Goal: Information Seeking & Learning: Learn about a topic

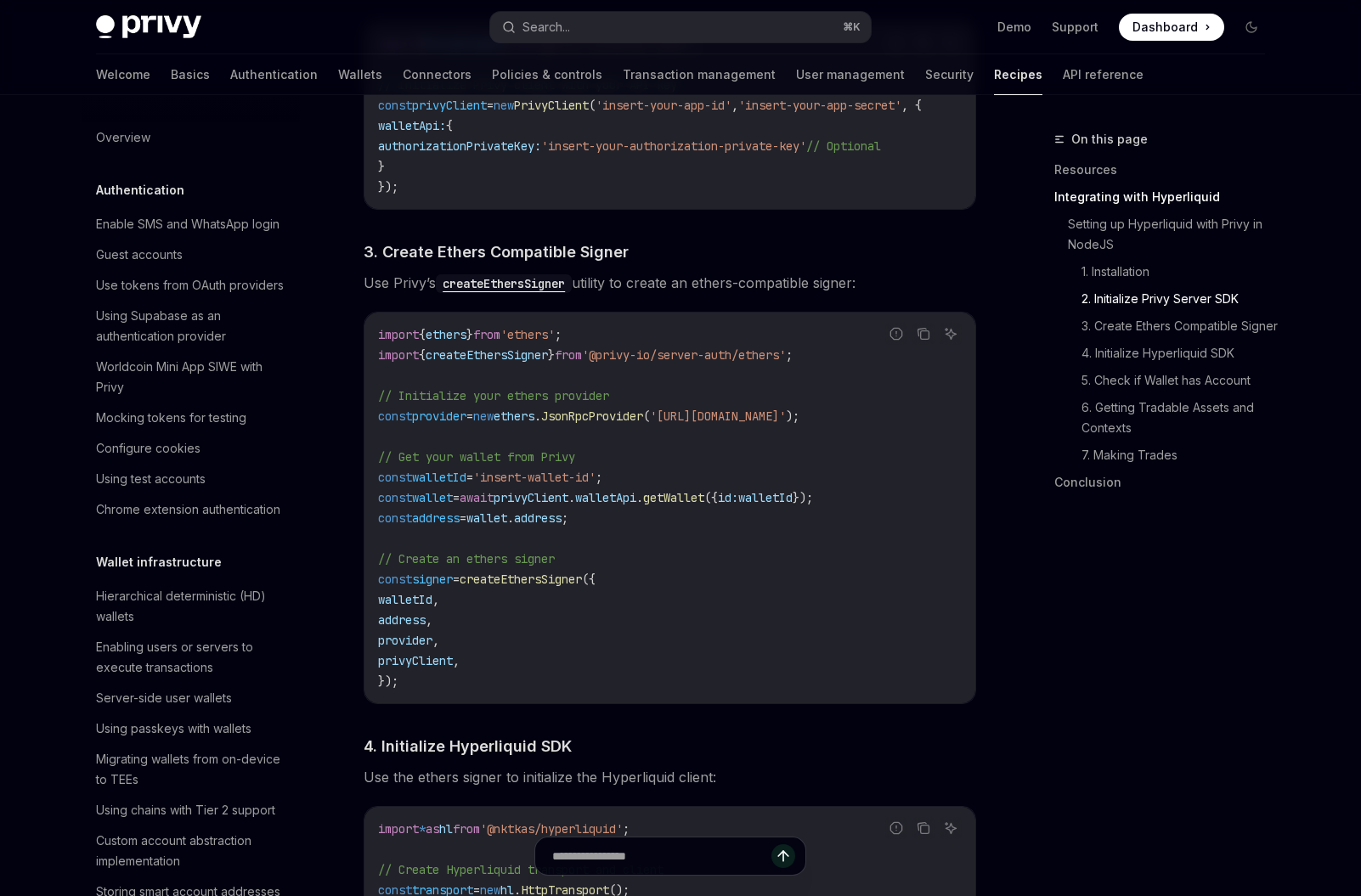
scroll to position [1503, 0]
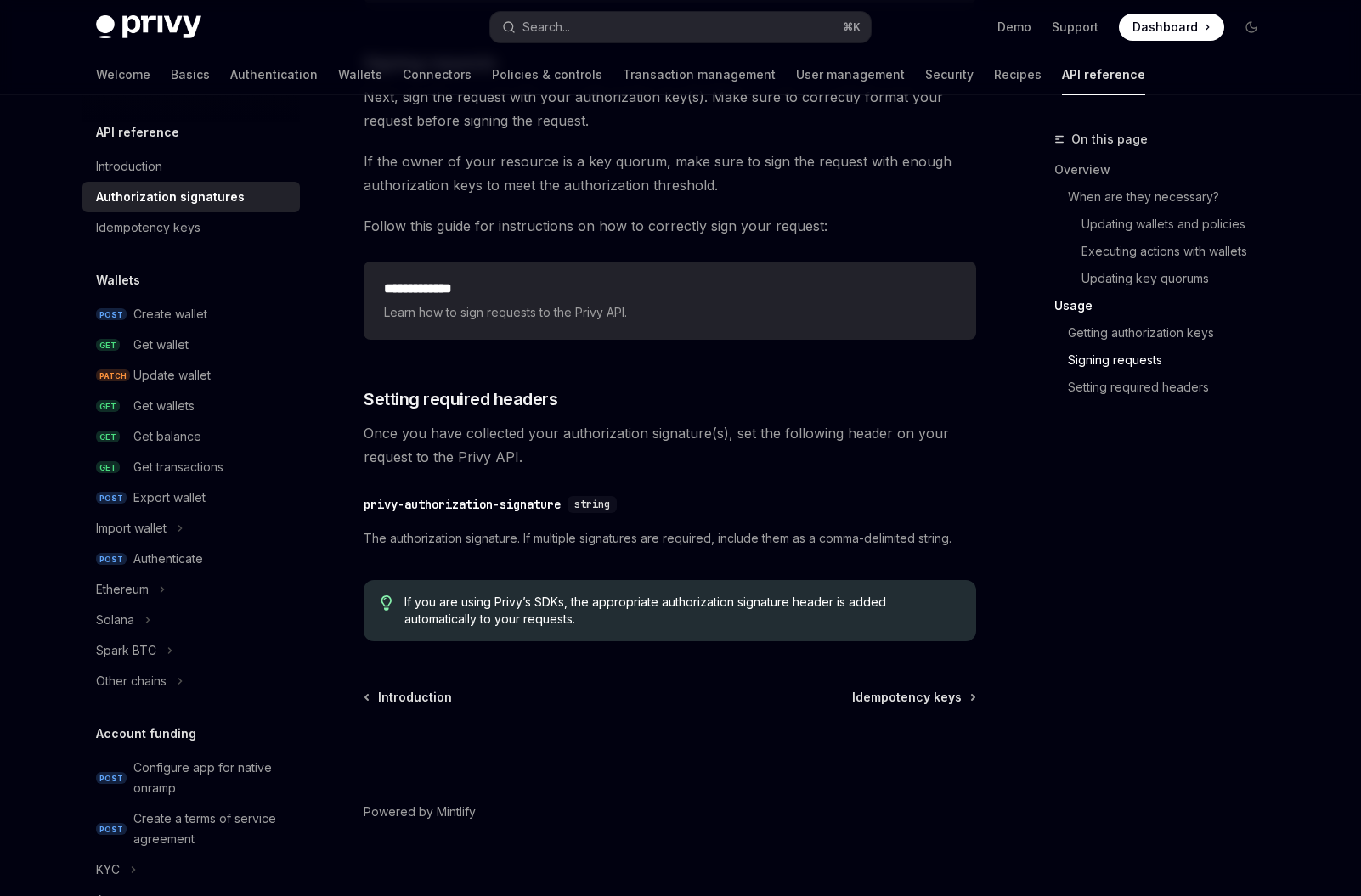
scroll to position [2679, 0]
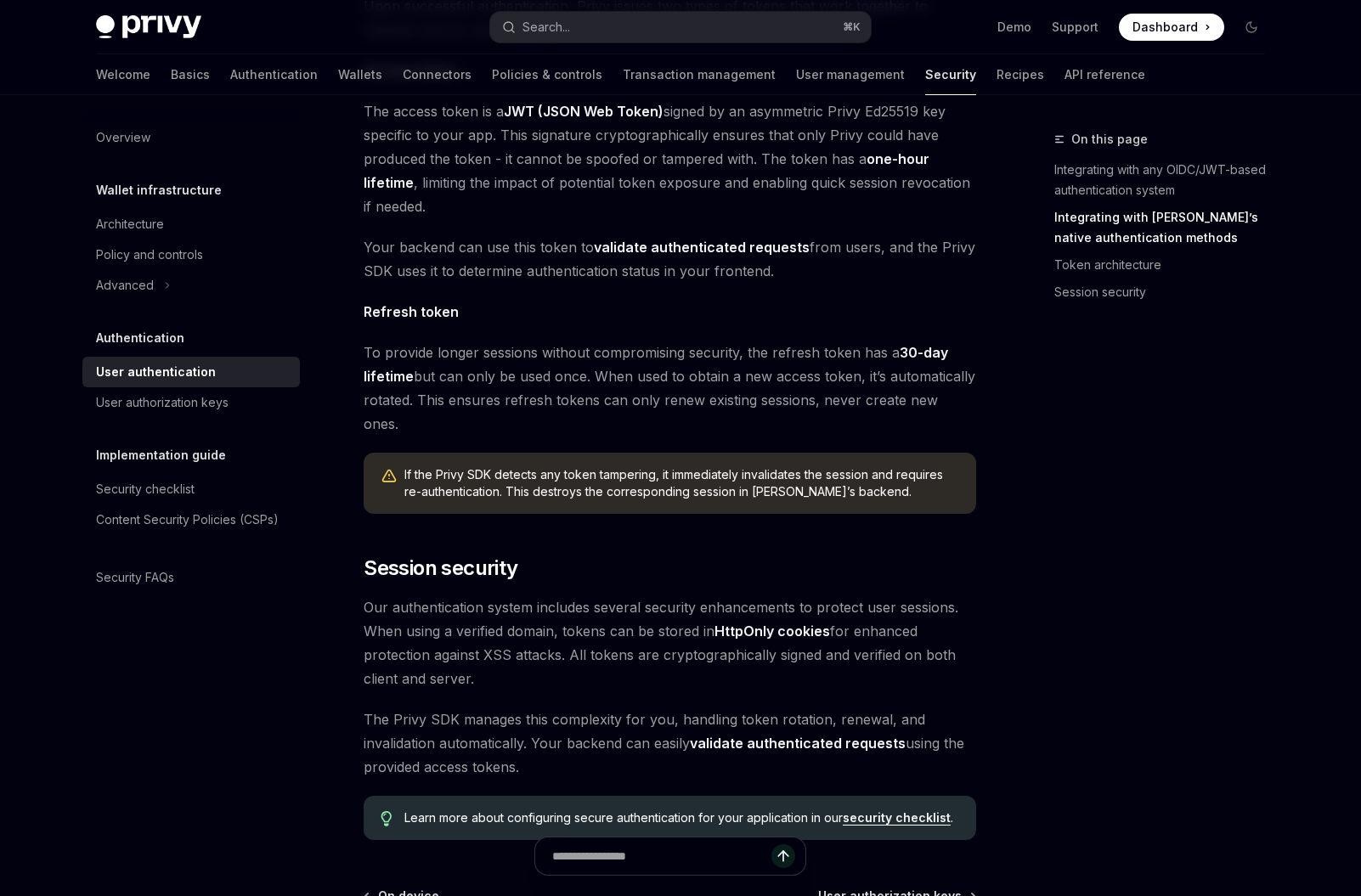
scroll to position [1230, 0]
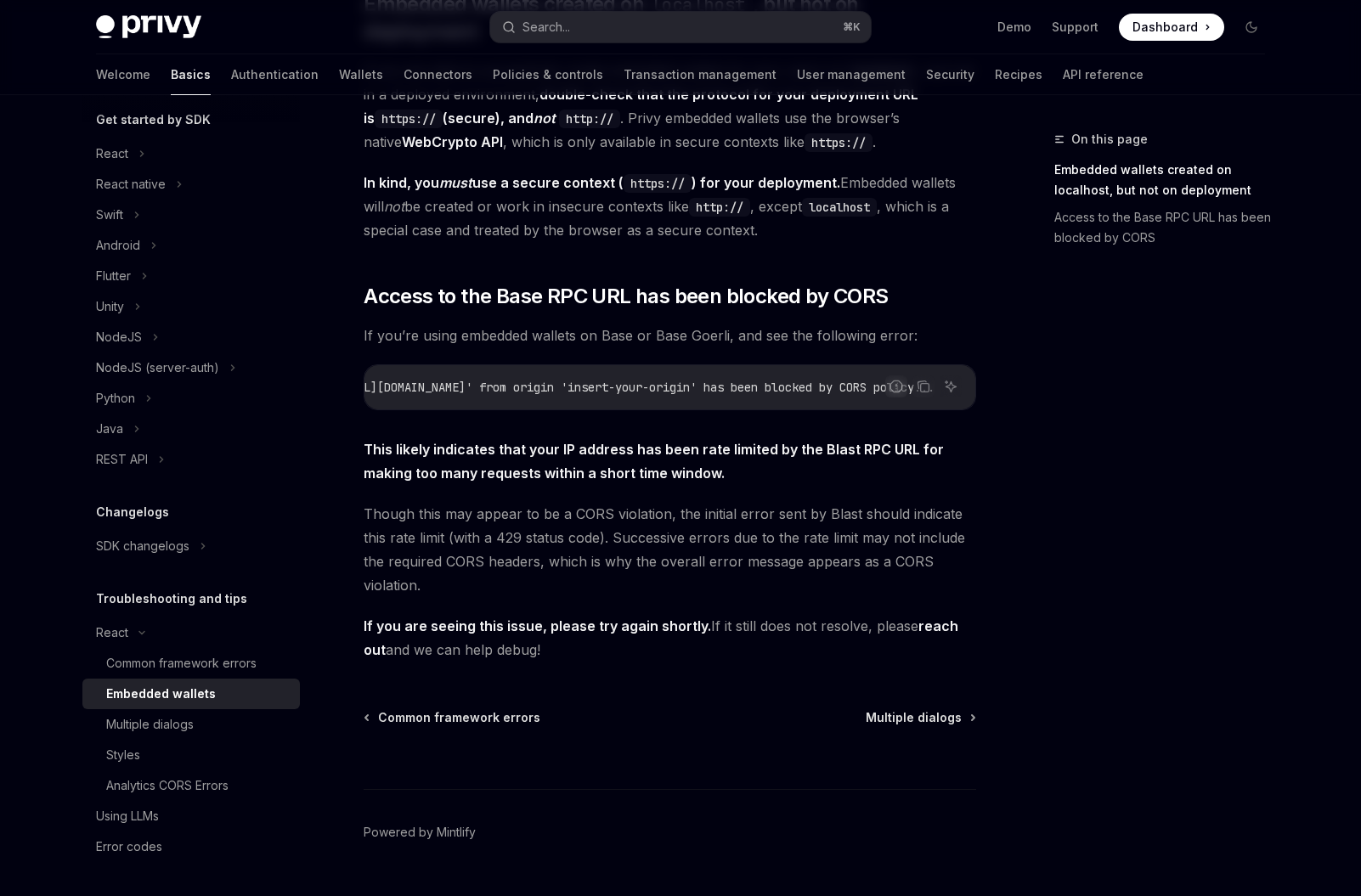
scroll to position [331, 0]
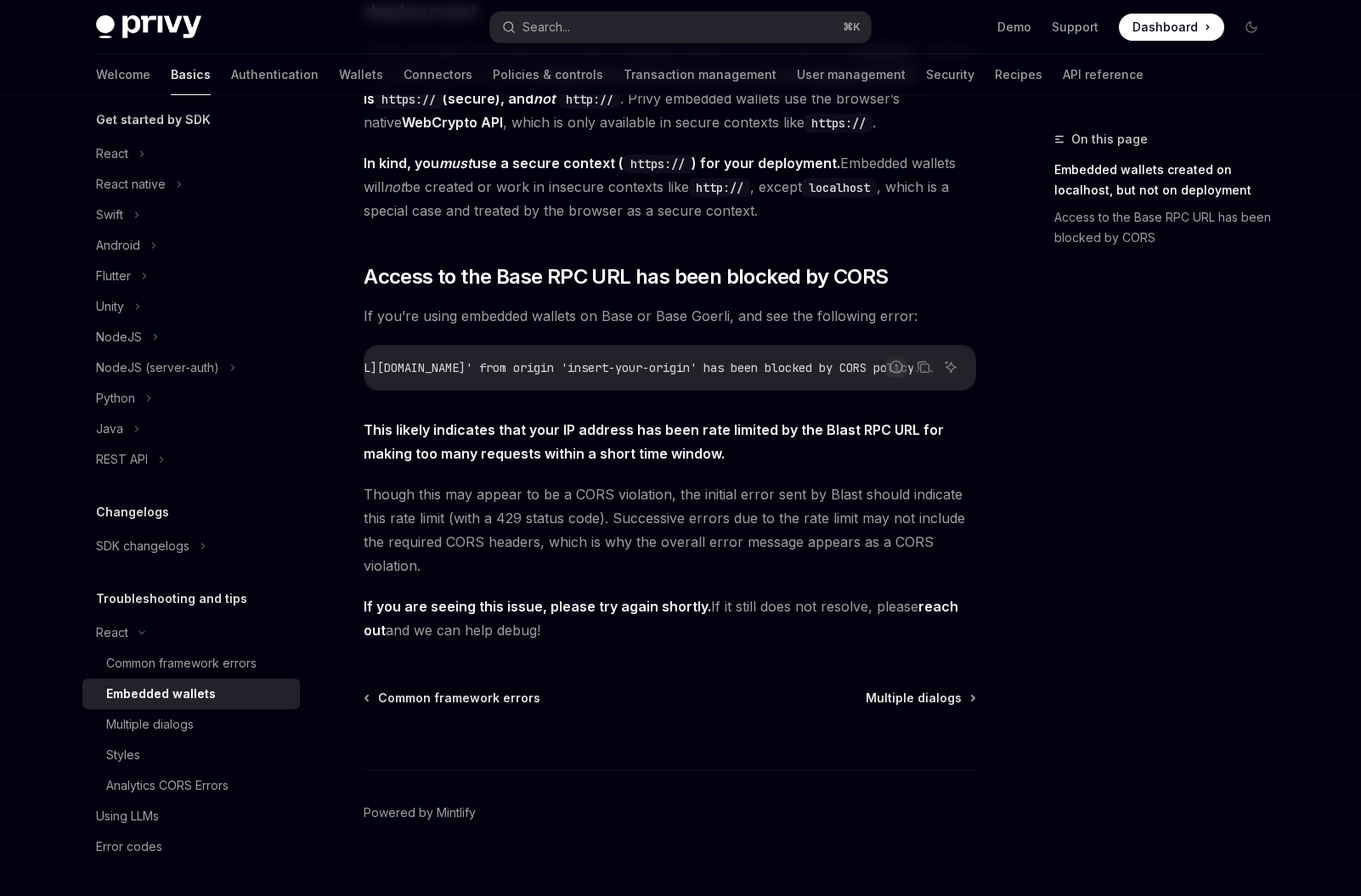
click at [597, 508] on span "Though this may appear to be a CORS violation, the initial error sent by Blast …" at bounding box center [670, 530] width 613 height 95
click at [618, 541] on span "Though this may appear to be a CORS violation, the initial error sent by Blast …" at bounding box center [670, 530] width 613 height 95
click at [208, 714] on div "Multiple dialogs" at bounding box center [198, 724] width 183 height 20
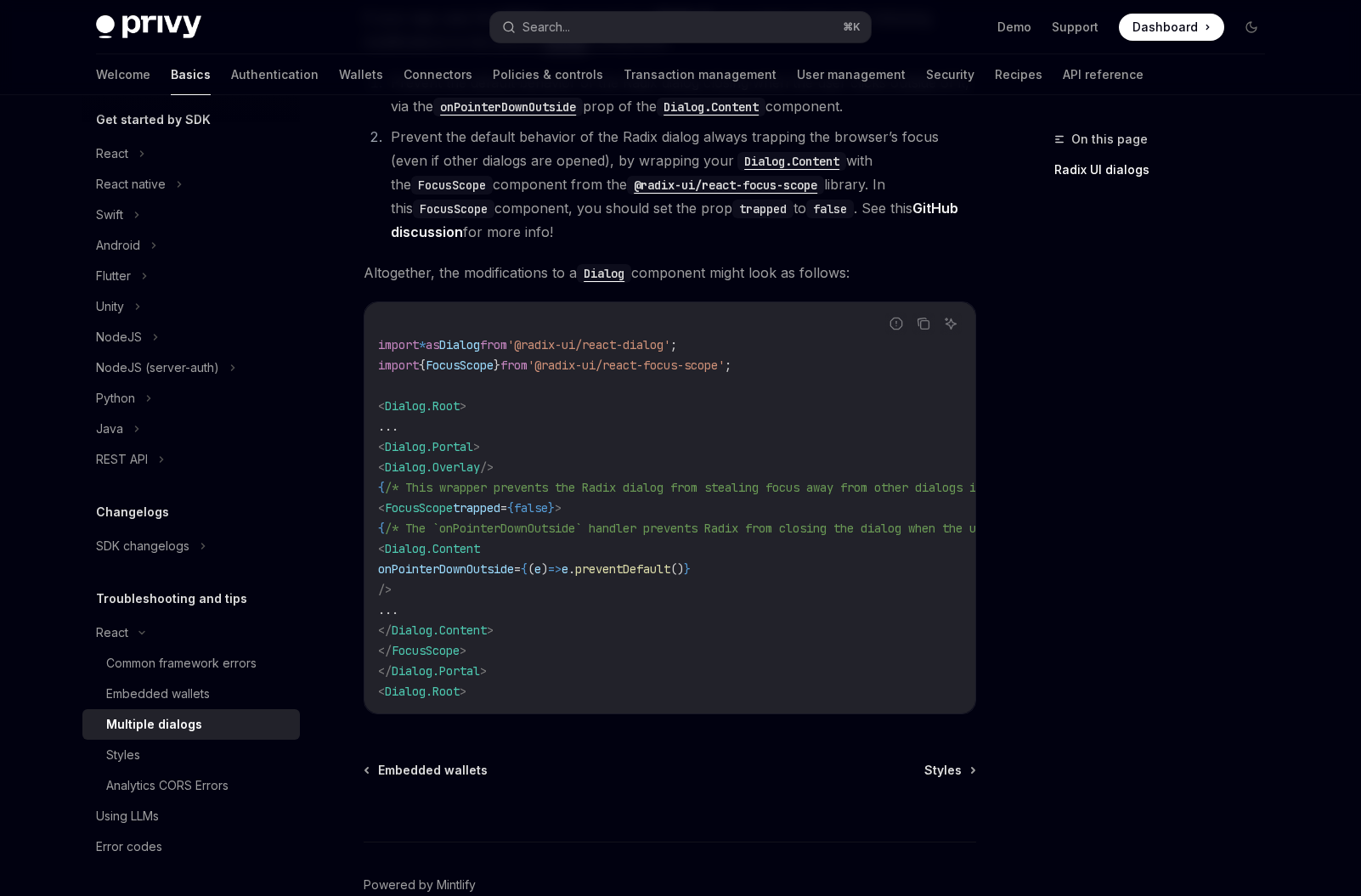
scroll to position [613, 0]
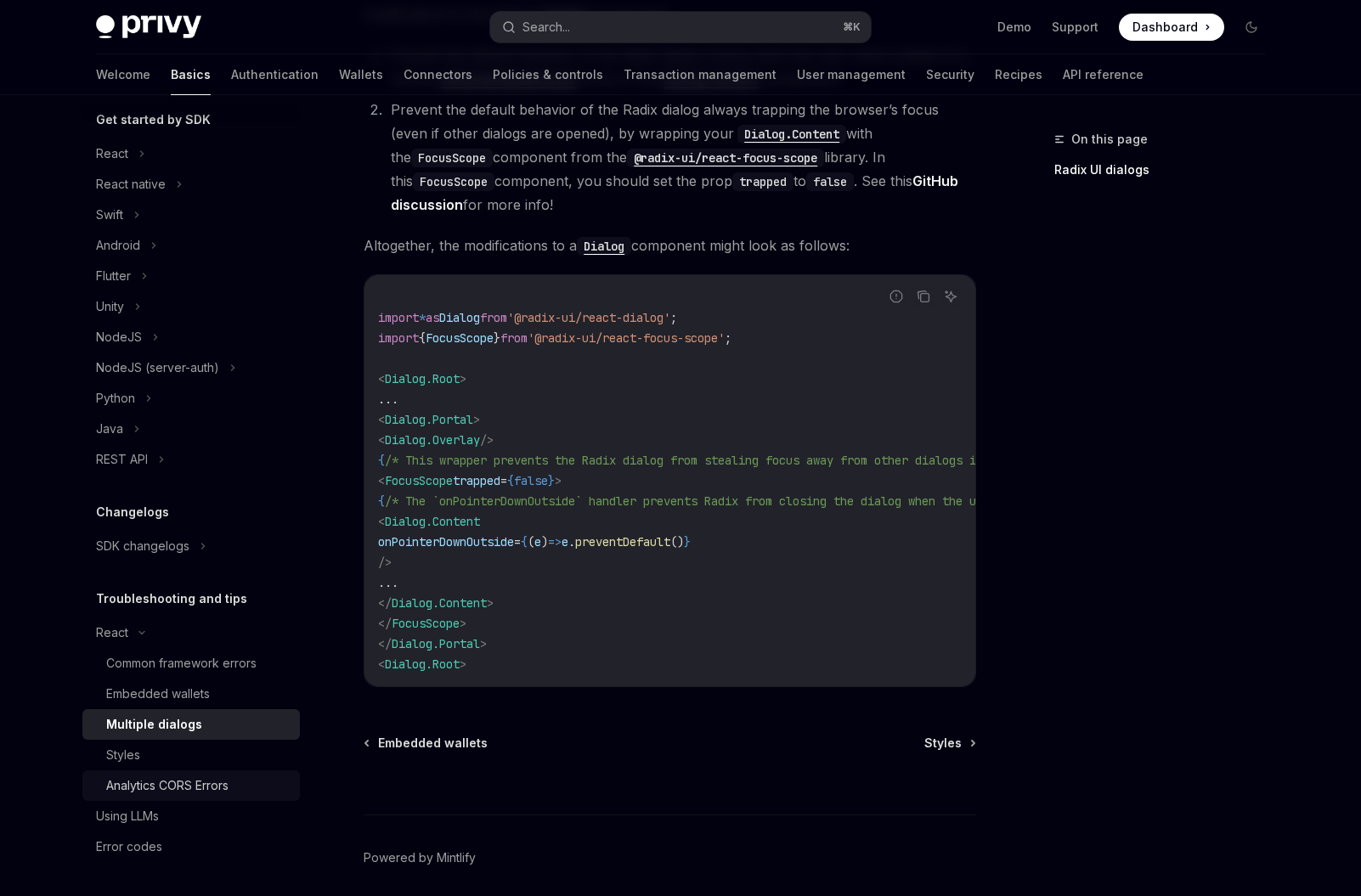
click at [209, 778] on div "Analytics CORS Errors" at bounding box center [167, 786] width 122 height 20
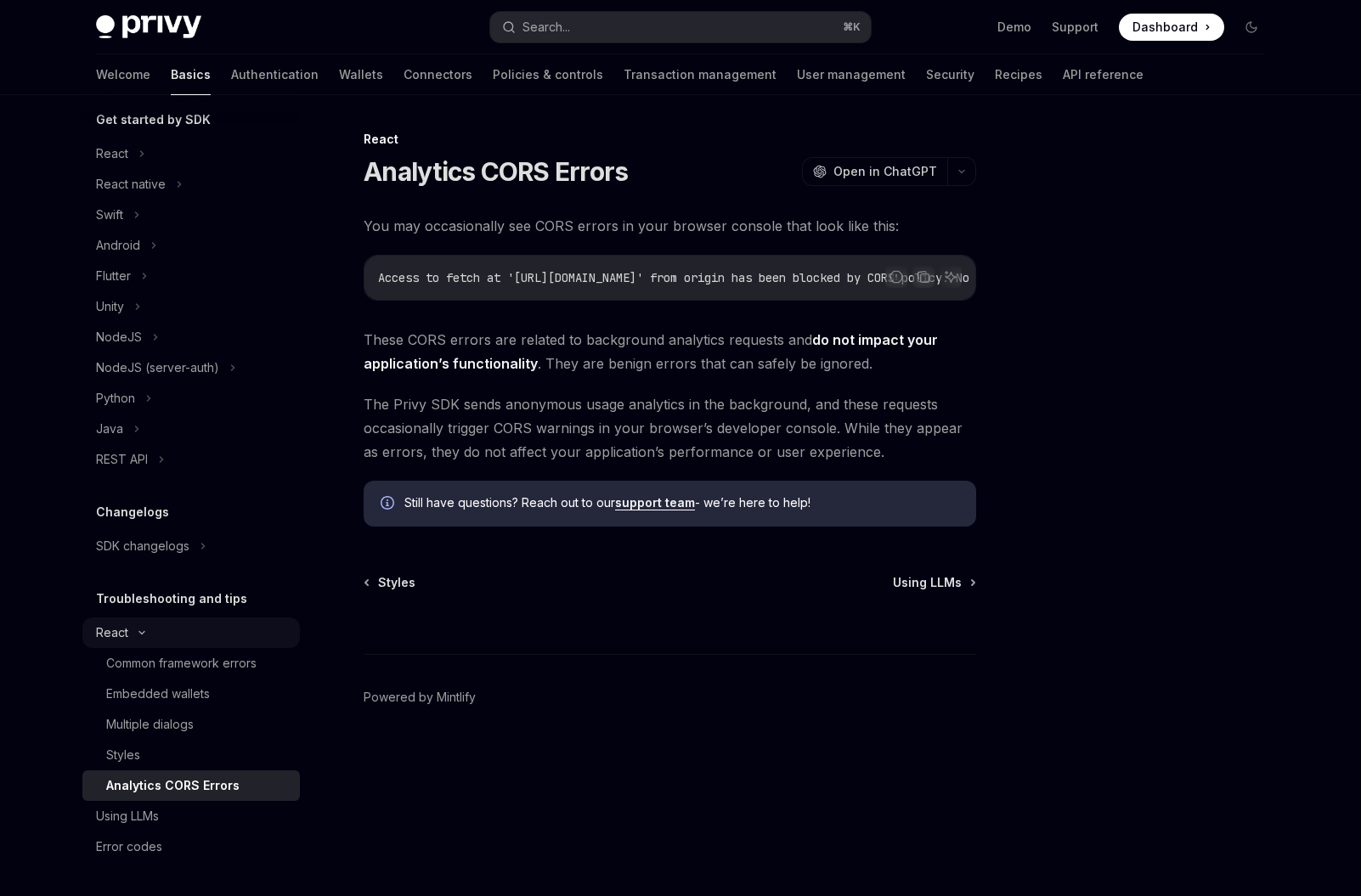
click at [134, 632] on icon at bounding box center [142, 633] width 20 height 7
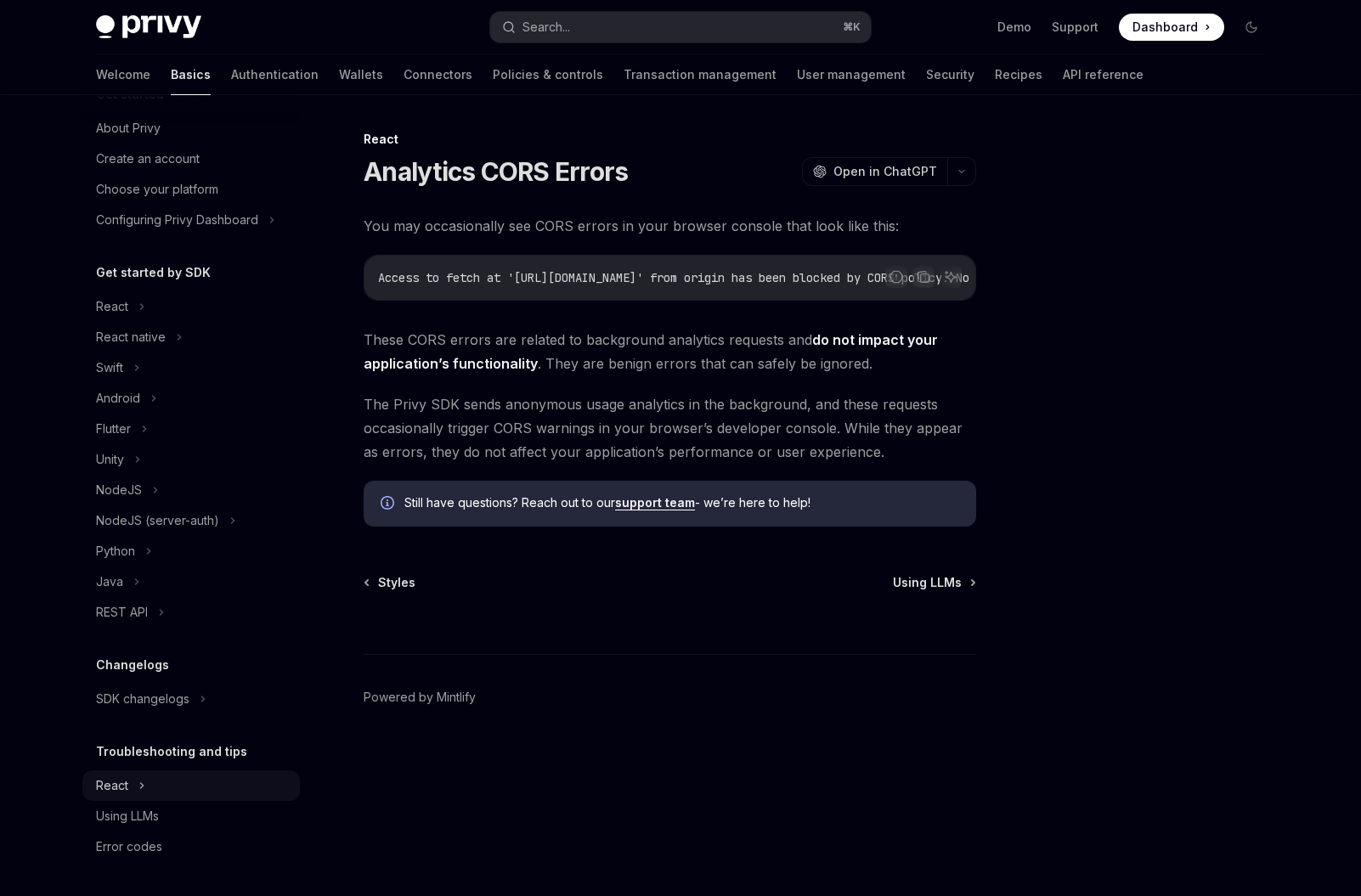
click at [135, 796] on div "React" at bounding box center [192, 786] width 217 height 30
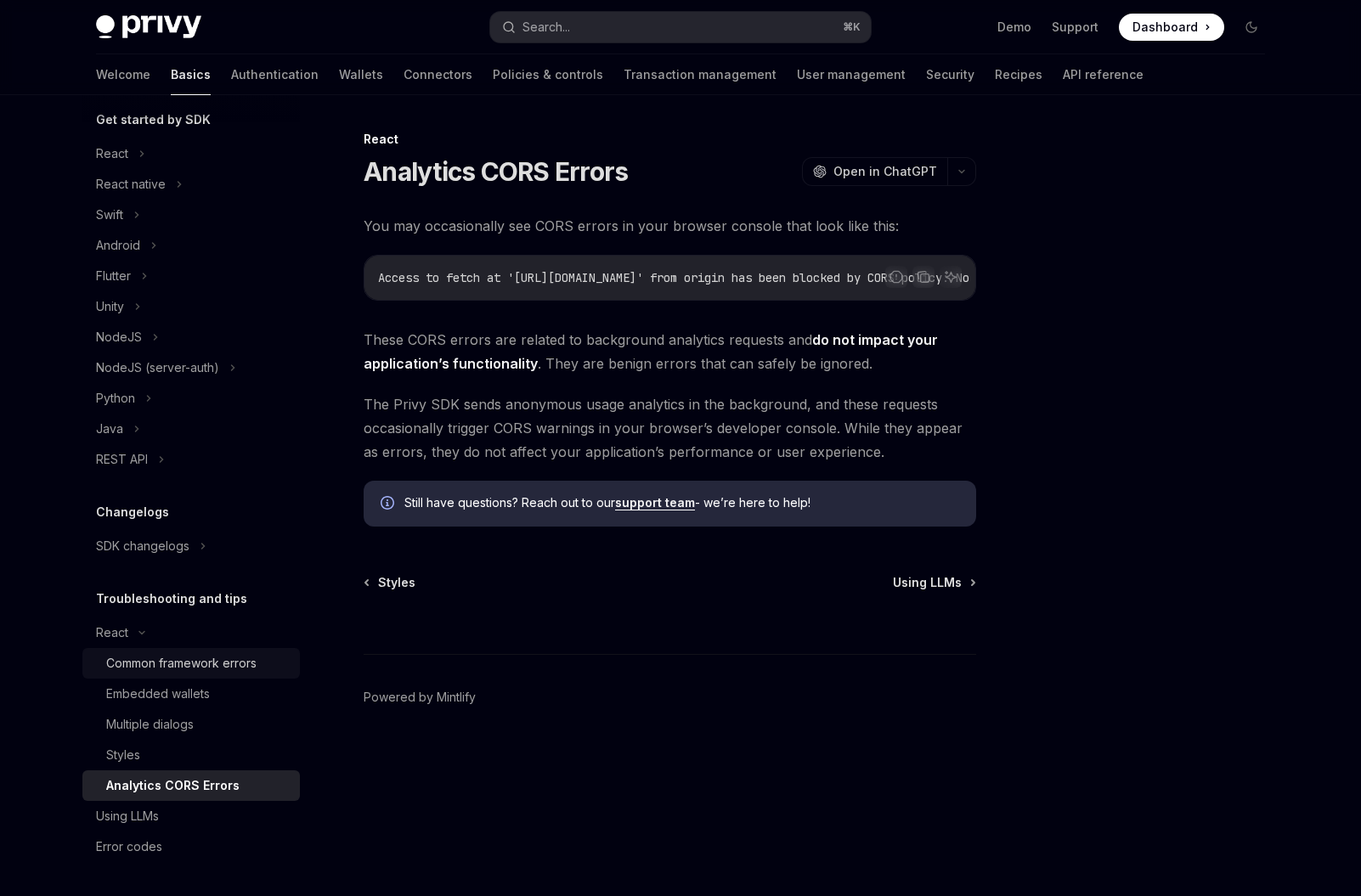
click at [197, 665] on div "Common framework errors" at bounding box center [181, 664] width 151 height 20
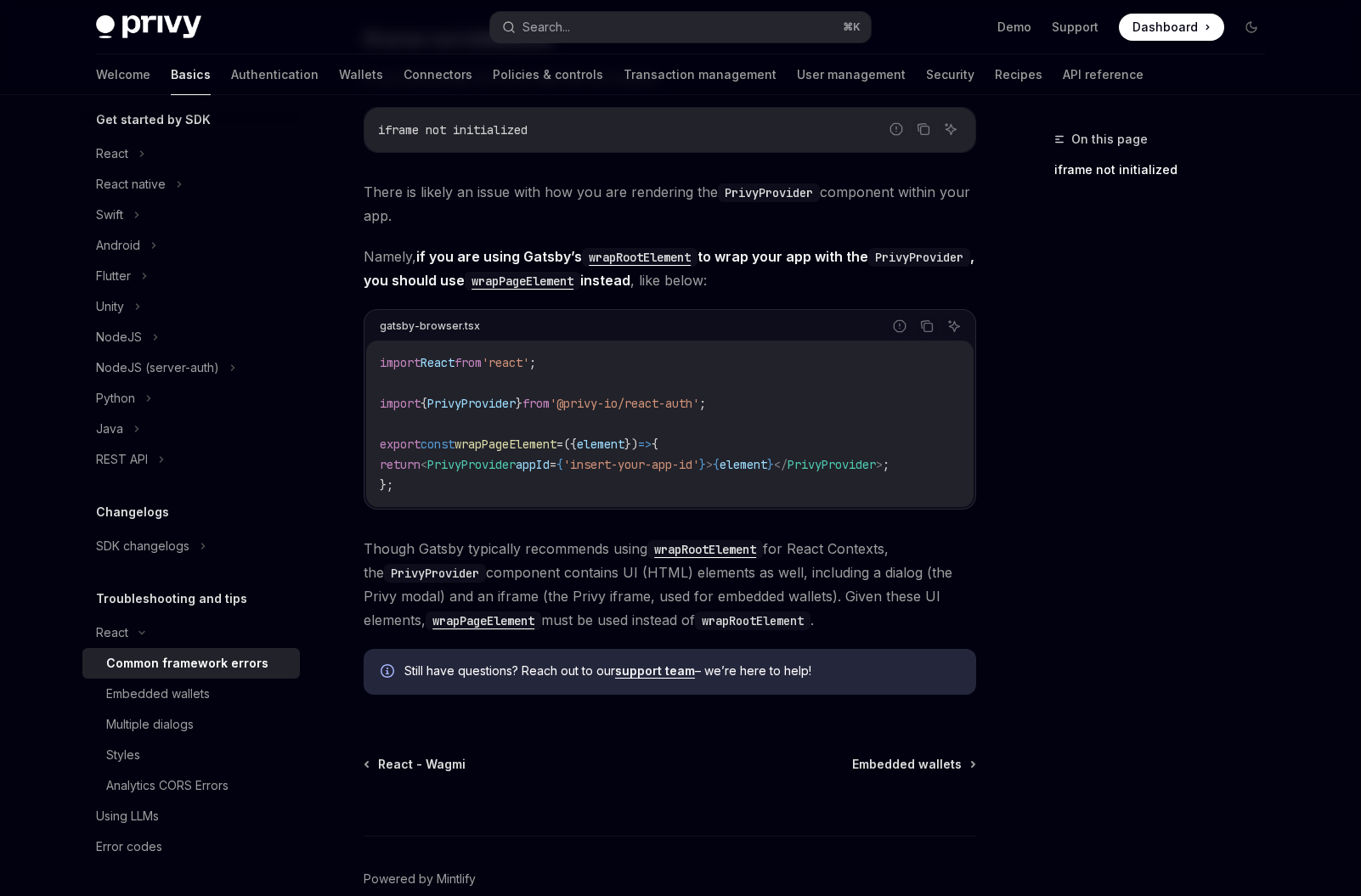
scroll to position [419, 0]
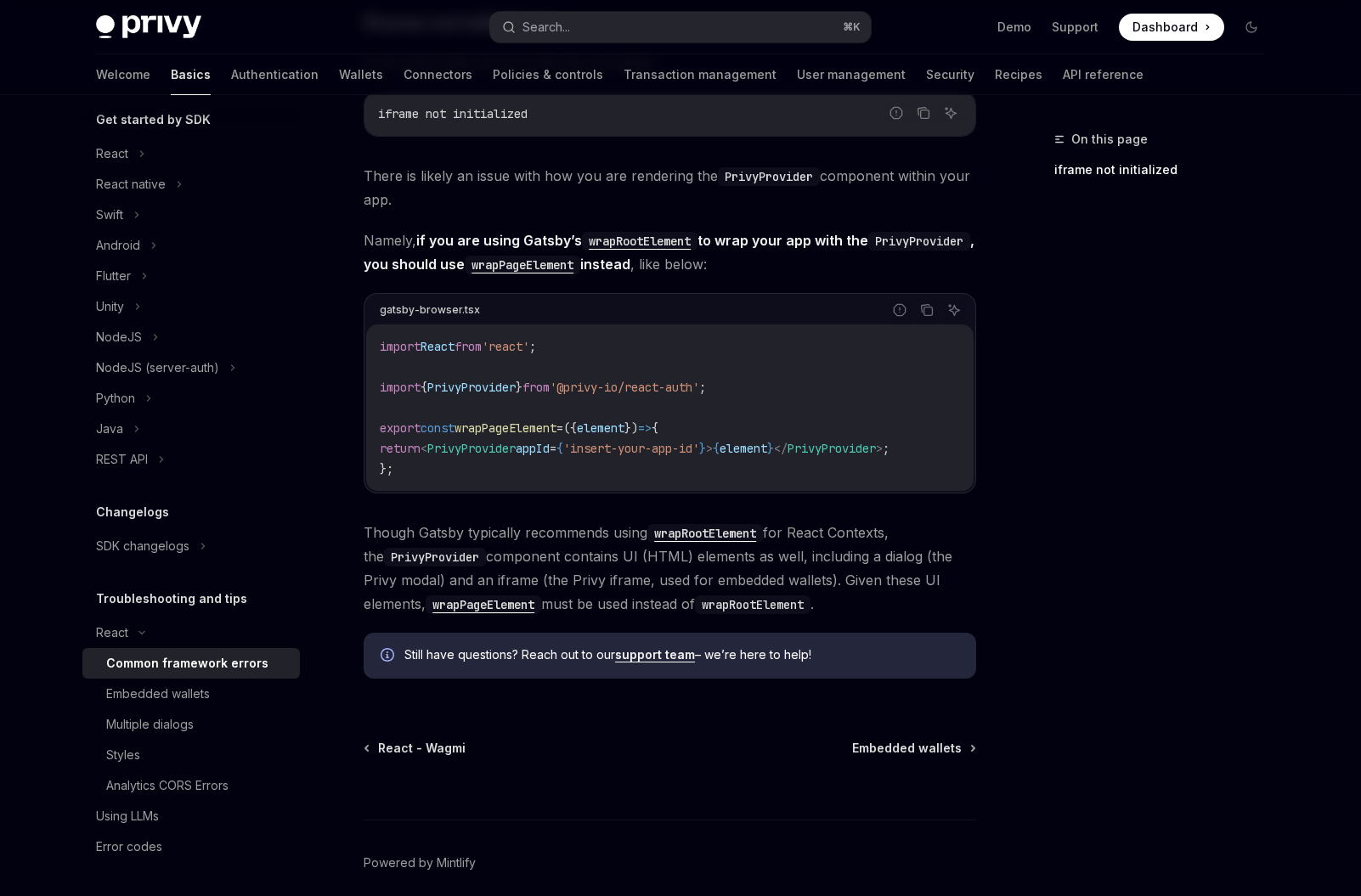
click at [526, 433] on span "wrapPageElement" at bounding box center [505, 428] width 102 height 15
click at [509, 445] on span "PrivyProvider" at bounding box center [471, 448] width 88 height 15
click at [210, 693] on div "Embedded wallets" at bounding box center [198, 694] width 183 height 20
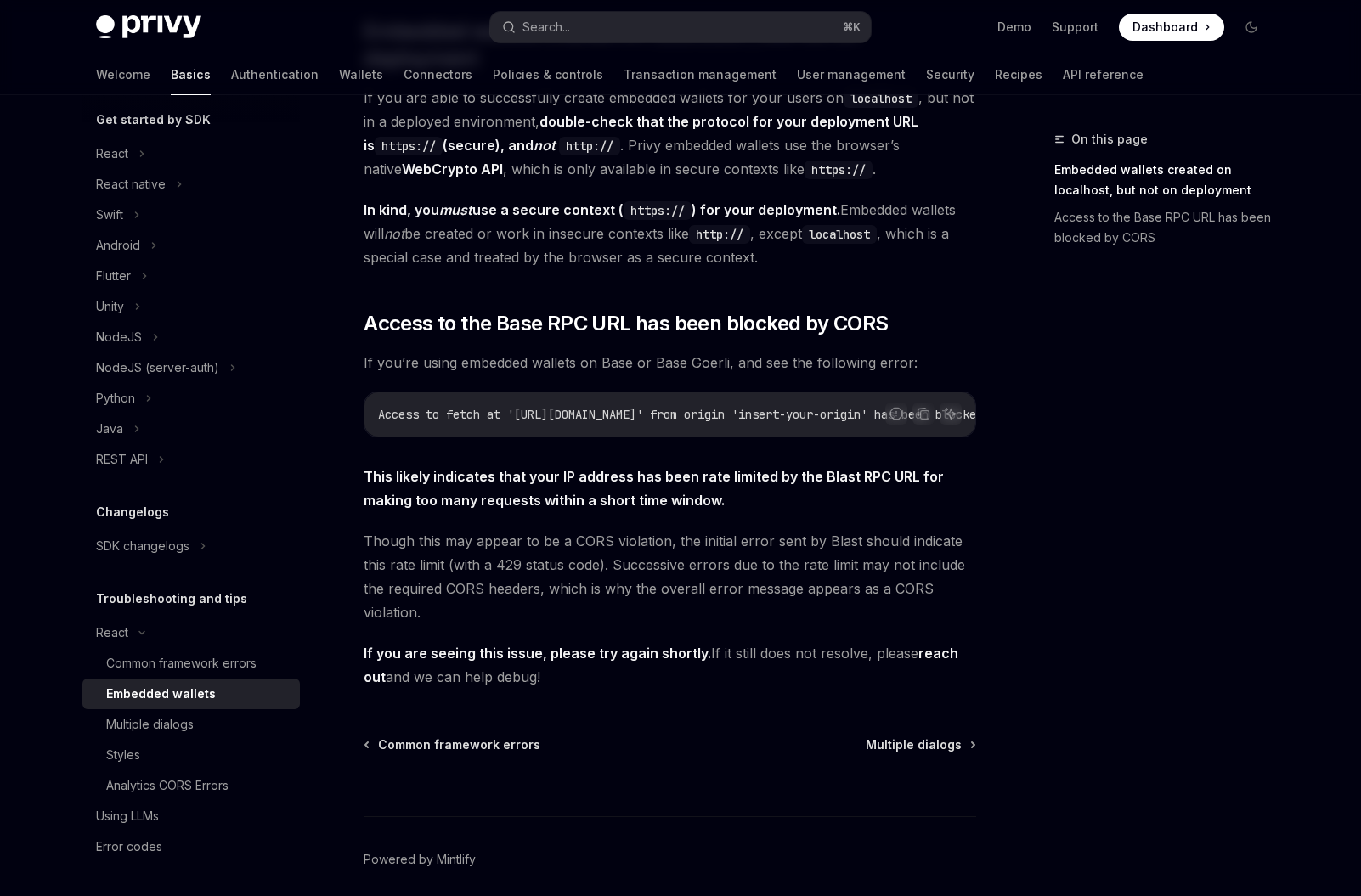
scroll to position [331, 0]
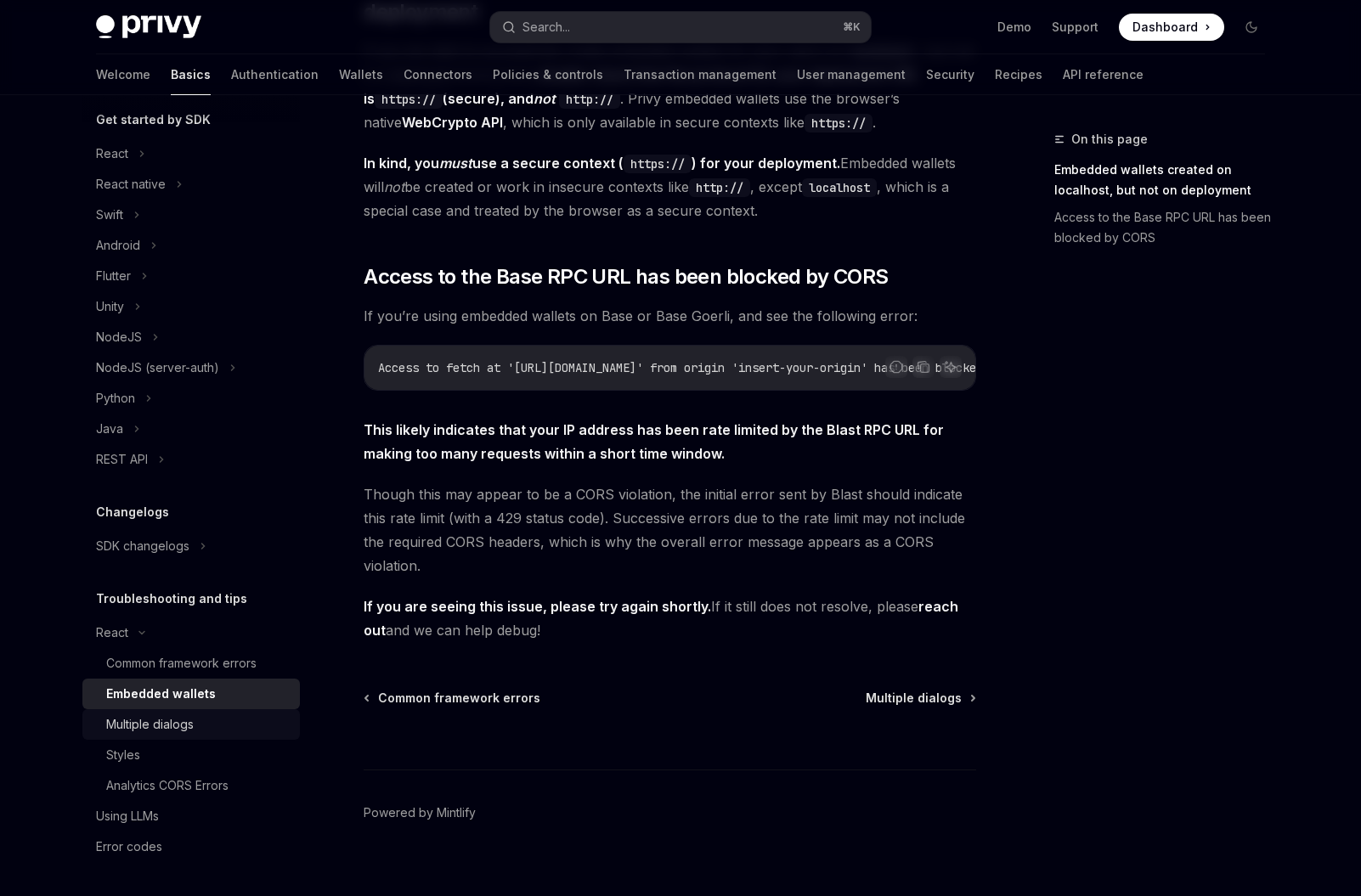
click at [199, 721] on div "Multiple dialogs" at bounding box center [198, 724] width 183 height 20
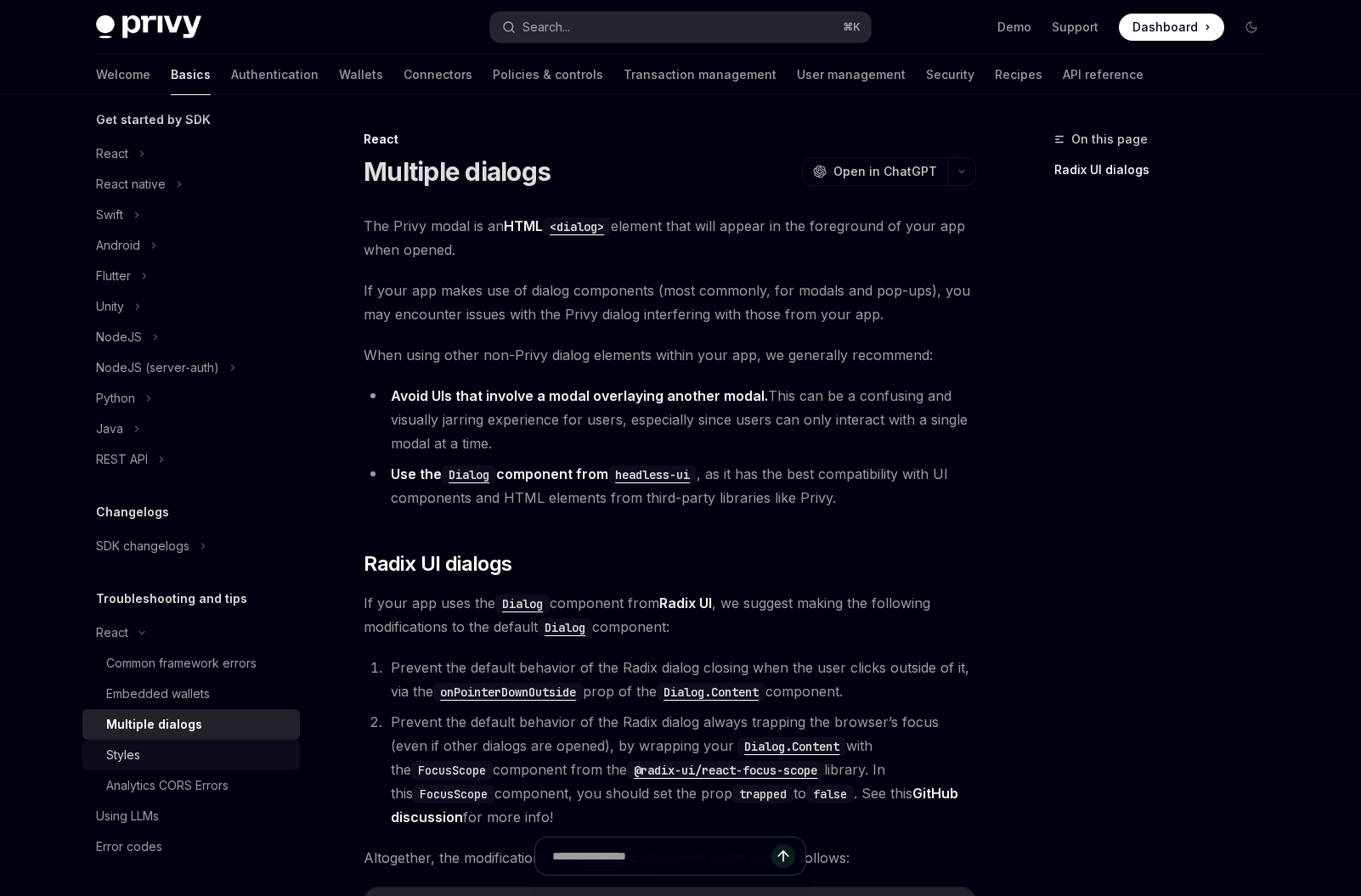
click at [195, 761] on div "Styles" at bounding box center [198, 755] width 183 height 20
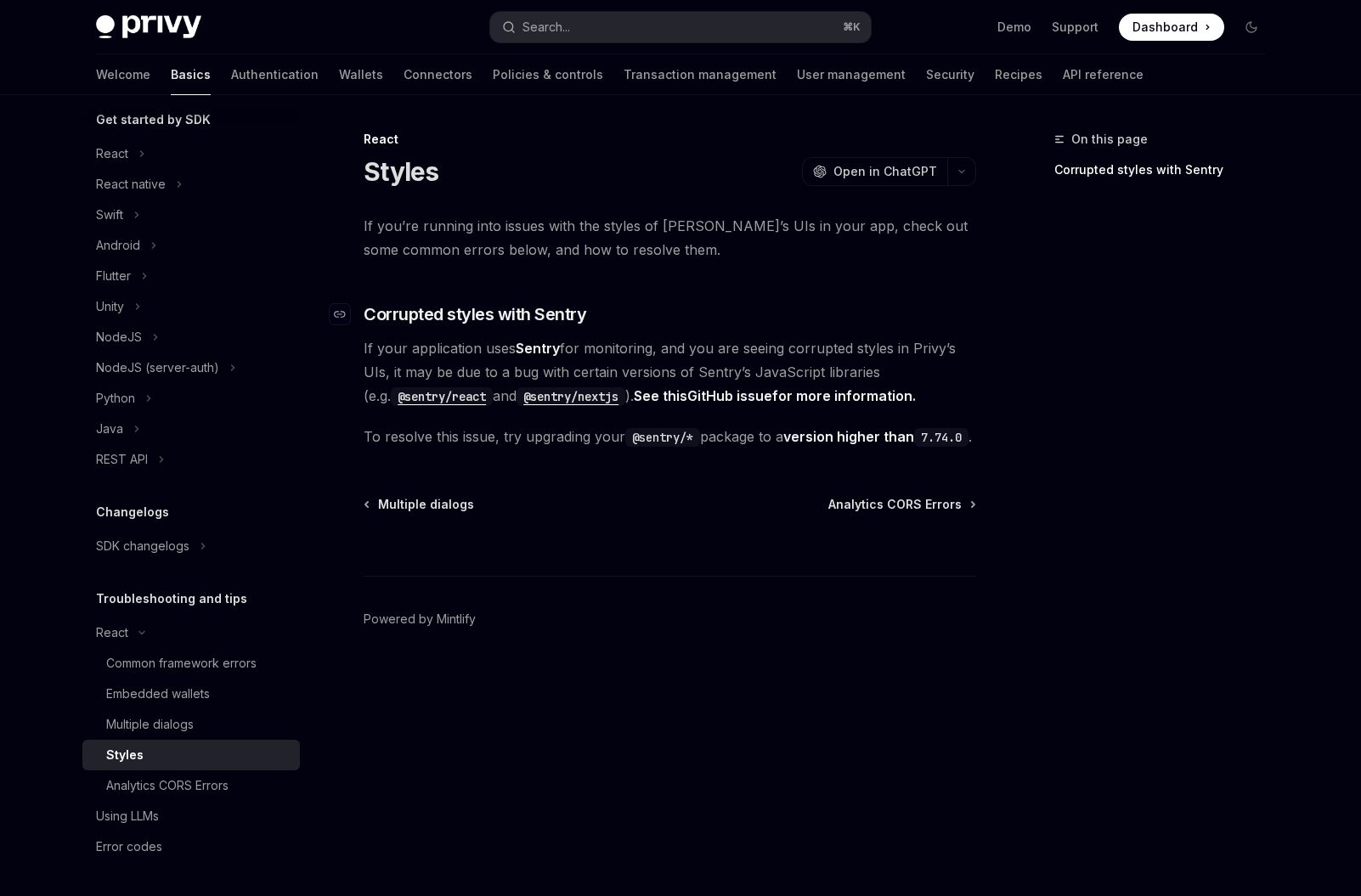
click at [478, 311] on span "Corrupted styles with Sentry" at bounding box center [475, 314] width 223 height 24
click at [553, 325] on span "Corrupted styles with Sentry" at bounding box center [475, 314] width 223 height 24
click at [143, 794] on div "Analytics CORS Errors" at bounding box center [167, 786] width 122 height 20
type textarea "*"
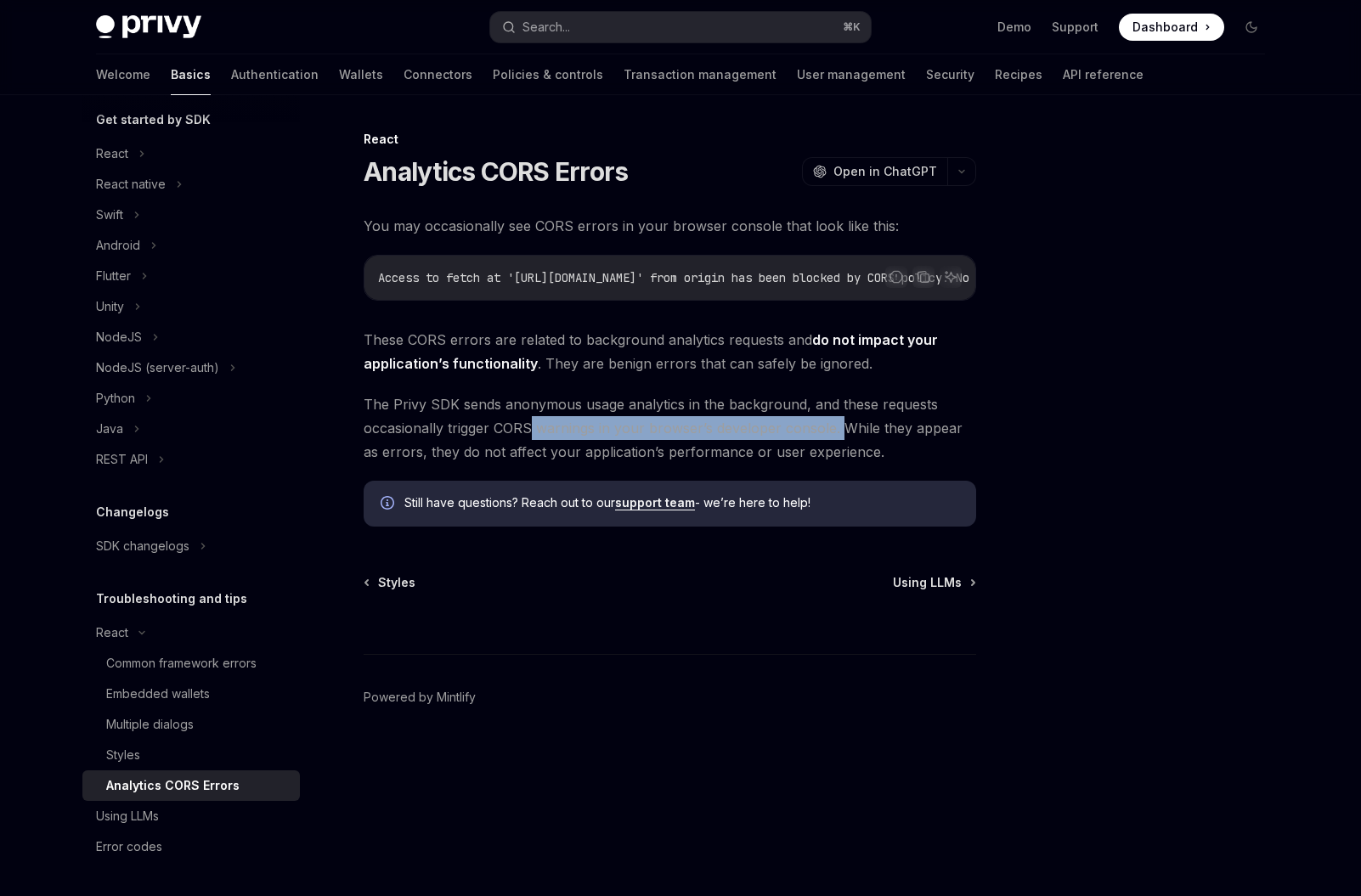
drag, startPoint x: 531, startPoint y: 430, endPoint x: 841, endPoint y: 437, distance: 310.1
click at [841, 437] on span "The Privy SDK sends anonymous usage analytics in the background, and these requ…" at bounding box center [670, 428] width 613 height 71
click at [825, 444] on span "The Privy SDK sends anonymous usage analytics in the background, and these requ…" at bounding box center [670, 428] width 613 height 71
drag, startPoint x: 839, startPoint y: 440, endPoint x: 535, endPoint y: 436, distance: 304.0
click at [535, 437] on span "The Privy SDK sends anonymous usage analytics in the background, and these requ…" at bounding box center [670, 428] width 613 height 71
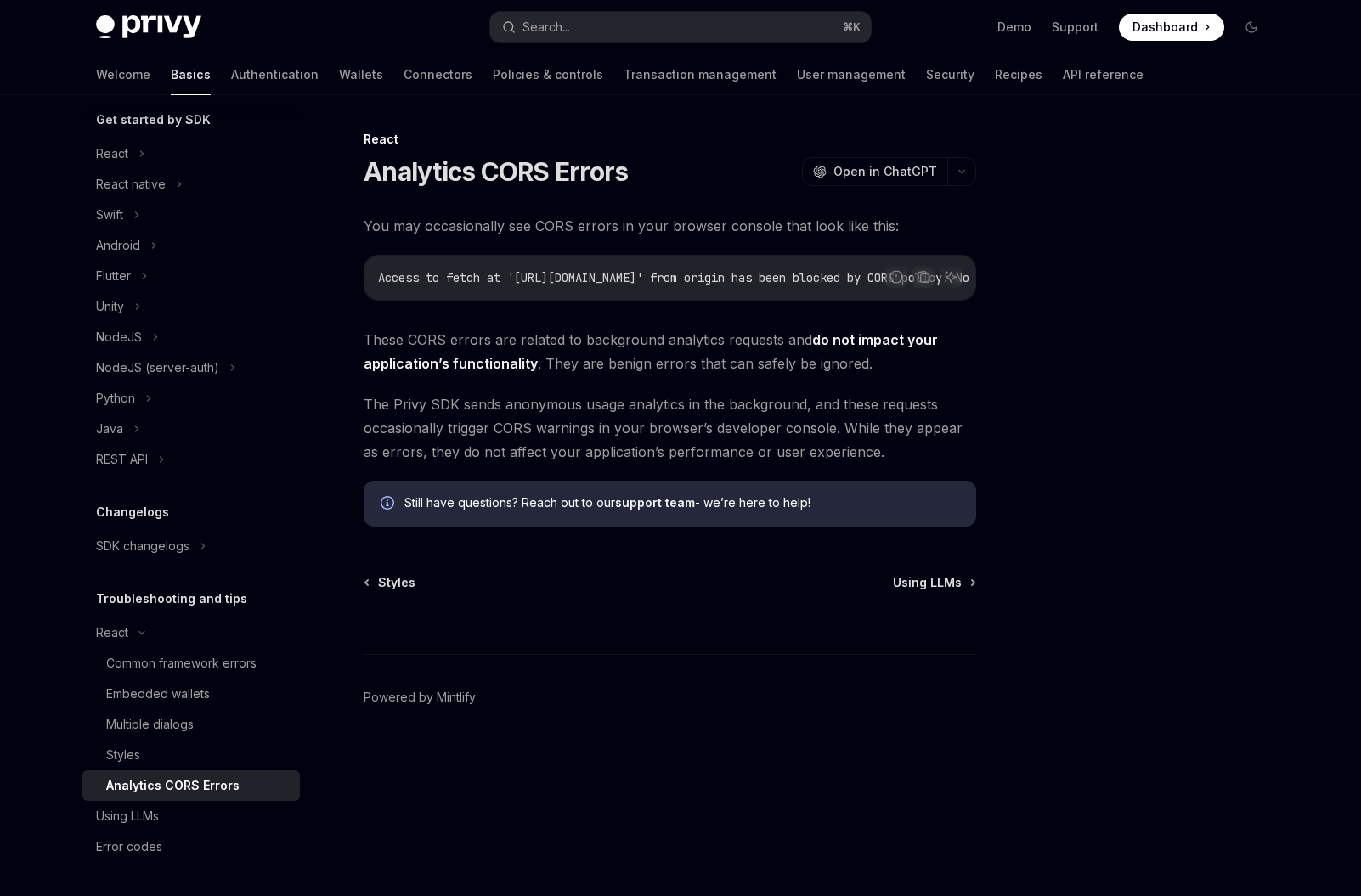
click at [567, 446] on span "The Privy SDK sends anonymous usage analytics in the background, and these requ…" at bounding box center [670, 428] width 613 height 71
